Goal: Navigation & Orientation: Find specific page/section

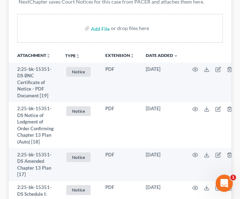
click at [79, 46] on div "Add File or drop files here" at bounding box center [120, 31] width 223 height 34
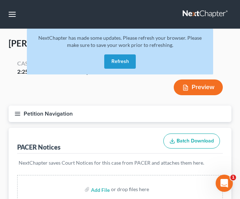
click at [118, 66] on button "Refresh" at bounding box center [120, 61] width 32 height 14
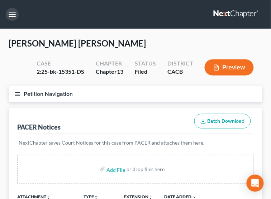
click at [13, 14] on button "button" at bounding box center [12, 14] width 13 height 13
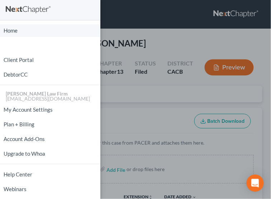
click at [13, 32] on link "Home" at bounding box center [50, 30] width 100 height 13
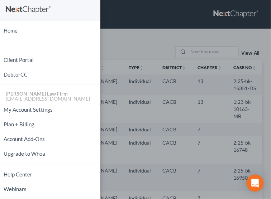
click at [119, 49] on div "Home New Case Client Portal DebtorCC Cynthia Grande Law Firm ecf@thegrandelawfi…" at bounding box center [135, 99] width 271 height 199
